Goal: Obtain resource: Obtain resource

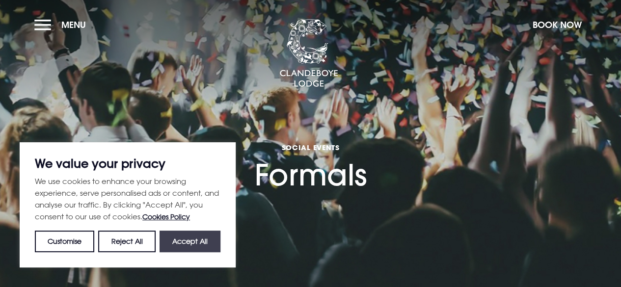
drag, startPoint x: 273, startPoint y: 143, endPoint x: 196, endPoint y: 241, distance: 125.1
click at [196, 241] on button "Accept All" at bounding box center [189, 242] width 61 height 22
checkbox input "true"
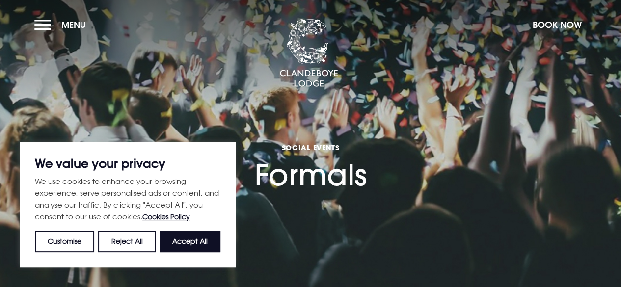
checkbox input "true"
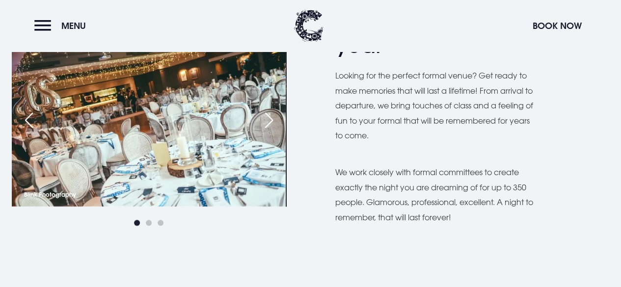
scroll to position [326, 0]
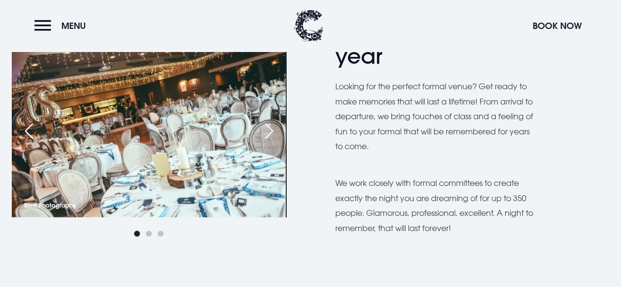
click at [272, 131] on div "Next slide" at bounding box center [269, 131] width 25 height 22
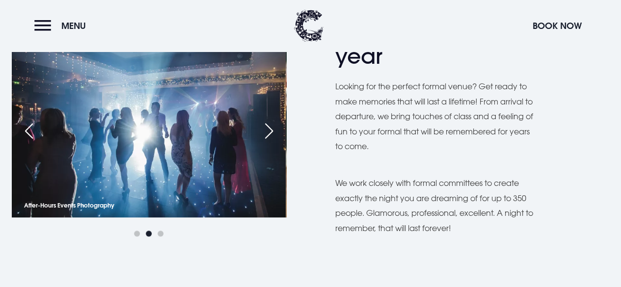
click at [272, 131] on div "Next slide" at bounding box center [269, 131] width 25 height 22
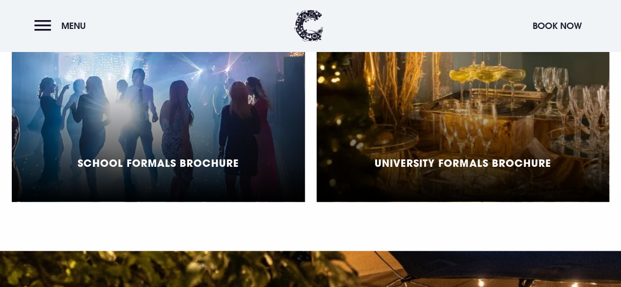
scroll to position [793, 0]
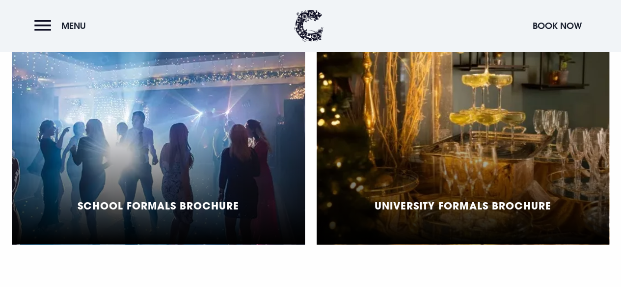
click at [251, 144] on div "School Formals Brochure" at bounding box center [158, 121] width 293 height 245
